Goal: Information Seeking & Learning: Learn about a topic

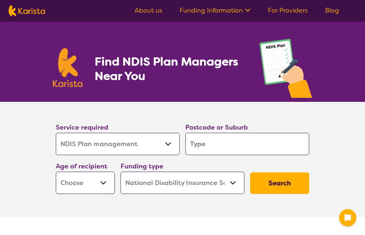
select select "NDIS Plan management"
select select "NDIS"
select select "NDIS Plan management"
select select "NDIS"
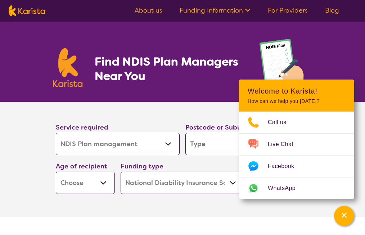
click at [177, 107] on section "Service required Allied Health Assistant Assessment ([MEDICAL_DATA] or [MEDICAL…" at bounding box center [182, 149] width 276 height 95
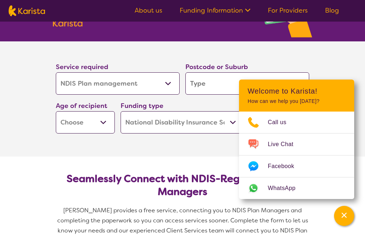
scroll to position [28, 0]
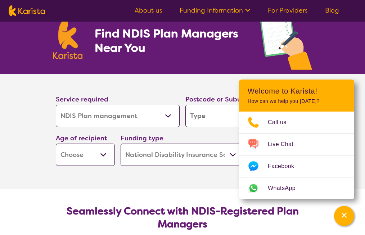
click at [203, 120] on input "search" at bounding box center [247, 116] width 124 height 22
type input "3"
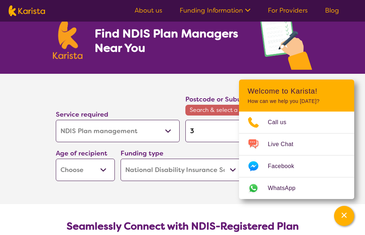
type input "31"
type input "310"
type input "3108"
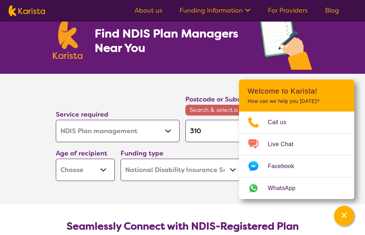
type input "3108"
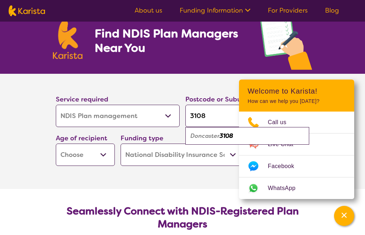
type input "3108"
click at [203, 135] on em "Doncaster" at bounding box center [204, 136] width 29 height 8
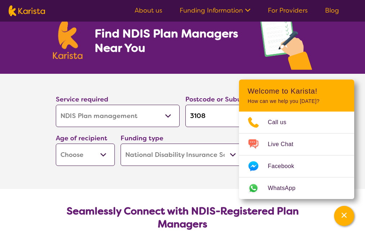
click at [159, 159] on select "Home Care Package (HCP) National Disability Insurance Scheme (NDIS) I don't know" at bounding box center [183, 155] width 124 height 22
click at [121, 144] on select "Home Care Package (HCP) National Disability Insurance Scheme (NDIS) I don't know" at bounding box center [183, 155] width 124 height 22
click at [92, 152] on select "Early Childhood - 0 to 9 Child - 10 to 11 Adolescent - 12 to 17 Adult - 18 to 6…" at bounding box center [85, 155] width 59 height 22
select select "EC"
click at [56, 144] on select "Early Childhood - 0 to 9 Child - 10 to 11 Adolescent - 12 to 17 Adult - 18 to 6…" at bounding box center [85, 155] width 59 height 22
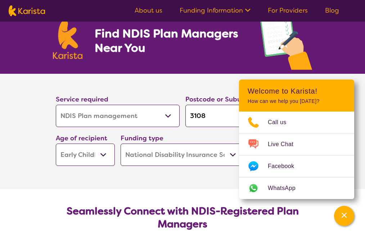
select select "EC"
click at [226, 178] on section "Service required Allied Health Assistant Assessment ([MEDICAL_DATA] or [MEDICAL…" at bounding box center [183, 131] width 288 height 115
click at [344, 217] on icon "Channel Menu" at bounding box center [343, 215] width 7 height 7
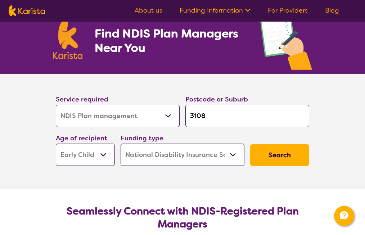
click at [293, 160] on button "Search" at bounding box center [279, 155] width 59 height 22
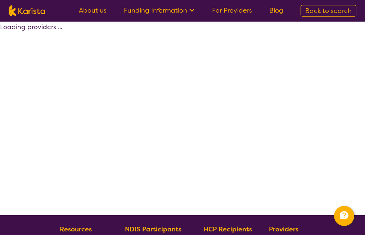
select select "by_score"
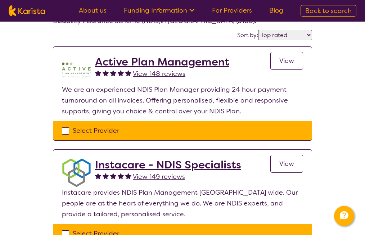
scroll to position [55, 0]
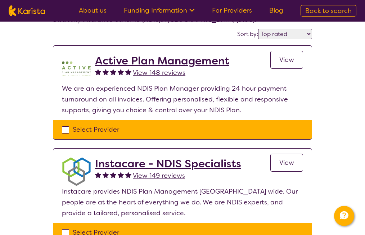
select select "NDIS Plan management"
select select "EC"
select select "NDIS"
select select "NDIS Plan management"
select select "EC"
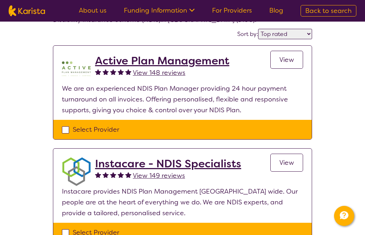
select select "NDIS"
